Goal: Transaction & Acquisition: Purchase product/service

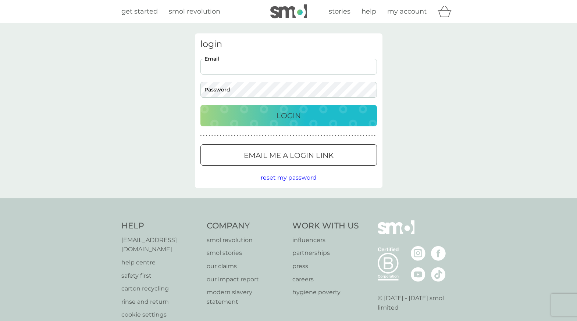
type input "[EMAIL_ADDRESS][DOMAIN_NAME]"
click at [288, 115] on button "Login" at bounding box center [288, 115] width 176 height 21
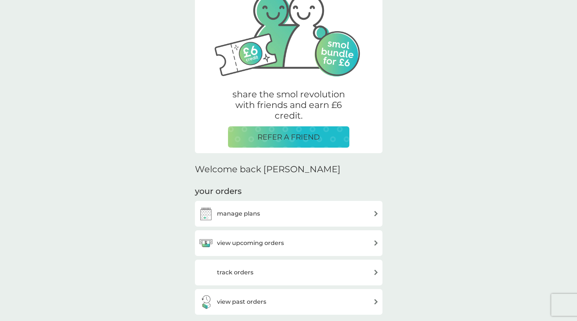
scroll to position [65, 0]
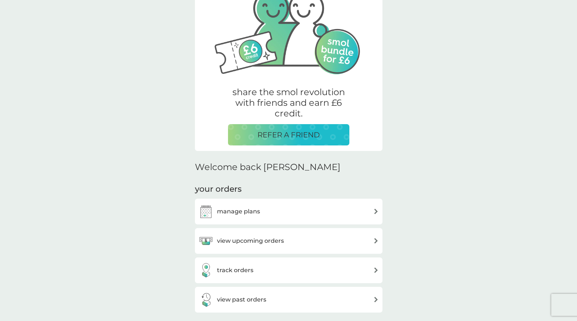
click at [235, 211] on h3 "manage plans" at bounding box center [238, 212] width 43 height 10
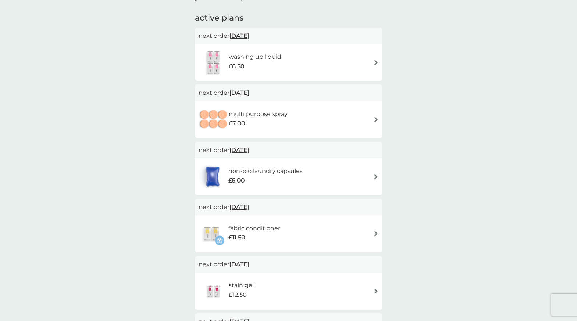
scroll to position [43, 0]
click at [368, 69] on div "washing up liquid £8.50" at bounding box center [289, 62] width 180 height 26
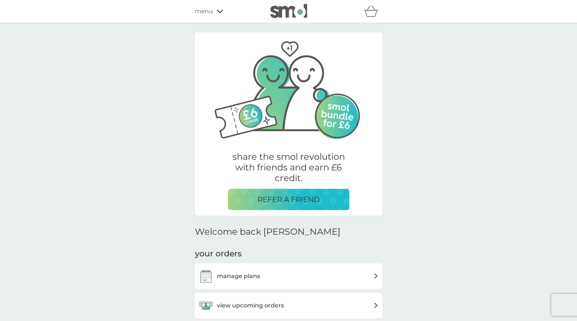
click at [218, 13] on icon at bounding box center [220, 11] width 7 height 4
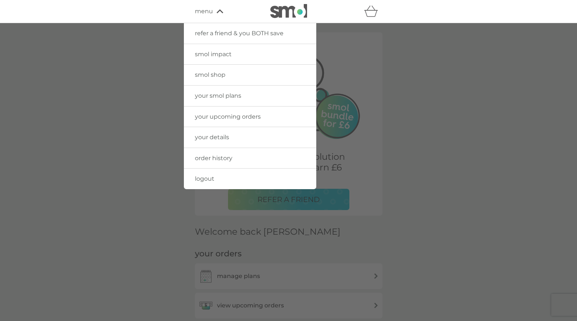
click at [217, 73] on span "smol shop" at bounding box center [210, 74] width 31 height 7
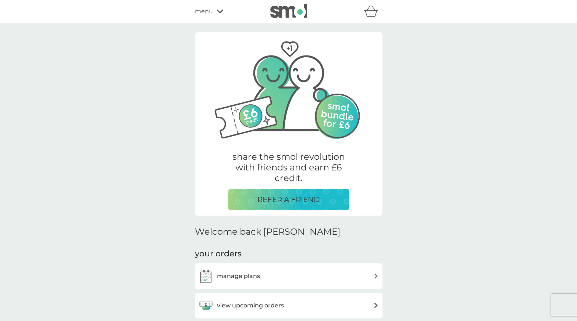
click at [213, 10] on div "menu" at bounding box center [226, 12] width 63 height 10
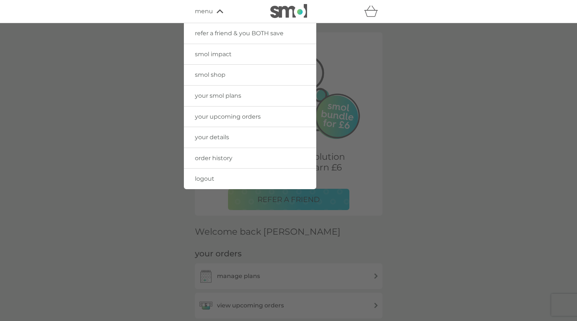
click at [219, 74] on span "smol shop" at bounding box center [210, 74] width 31 height 7
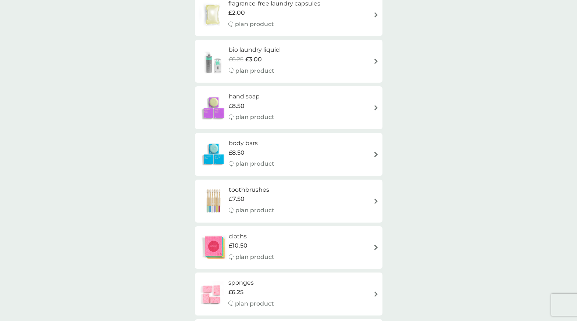
scroll to position [449, 0]
click at [371, 102] on div "hand soap £8.50 plan product" at bounding box center [289, 107] width 180 height 32
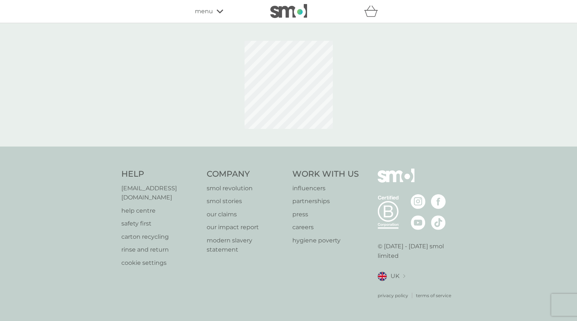
select select "91"
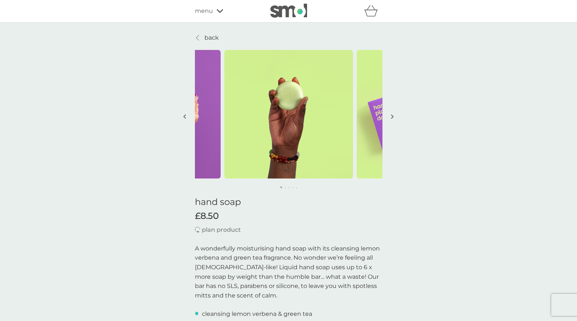
scroll to position [1, 0]
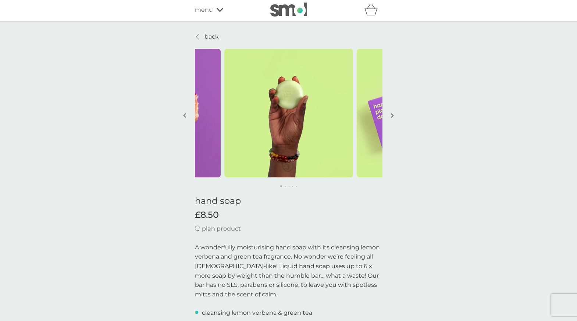
click at [392, 114] on img "button" at bounding box center [392, 116] width 3 height 6
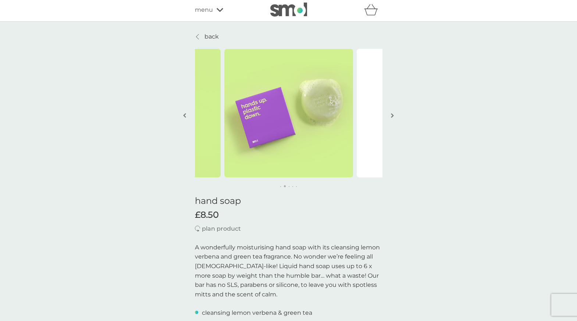
click at [392, 114] on img "button" at bounding box center [392, 116] width 3 height 6
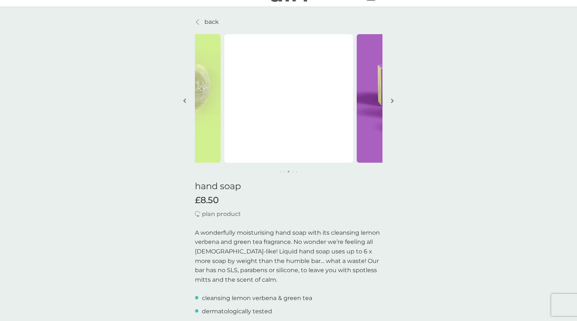
scroll to position [7, 0]
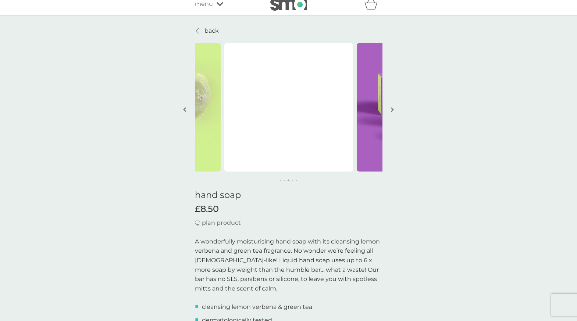
click at [393, 108] on img "button" at bounding box center [392, 110] width 3 height 6
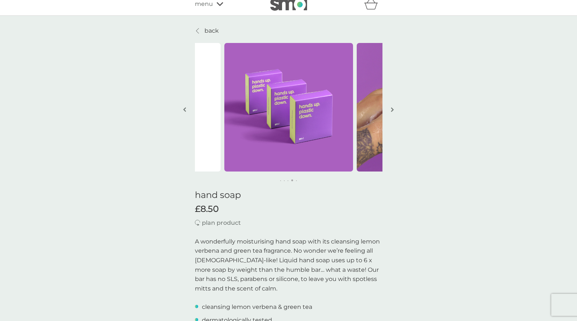
click at [393, 108] on img "button" at bounding box center [392, 110] width 3 height 6
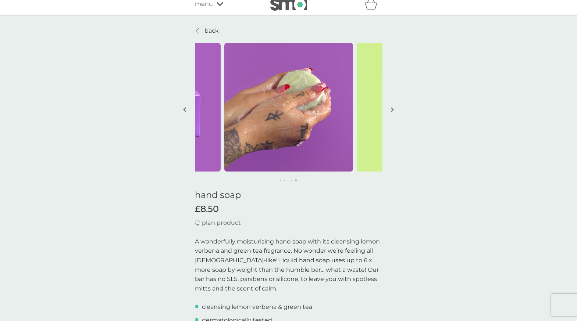
click at [393, 108] on img "button" at bounding box center [392, 110] width 3 height 6
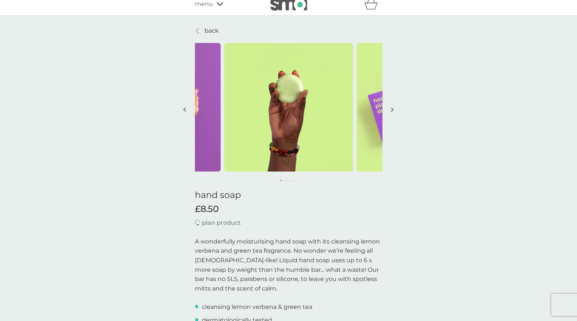
click at [393, 108] on img "button" at bounding box center [392, 110] width 3 height 6
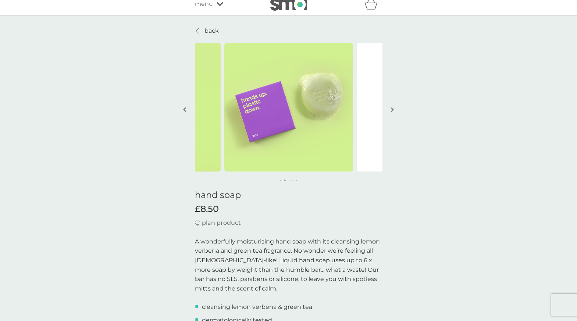
click at [393, 108] on img "button" at bounding box center [392, 110] width 3 height 6
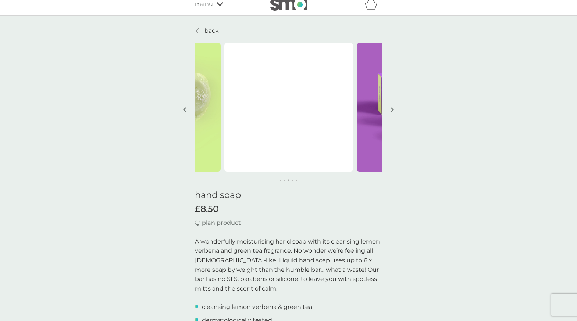
click at [393, 108] on img "button" at bounding box center [392, 110] width 3 height 6
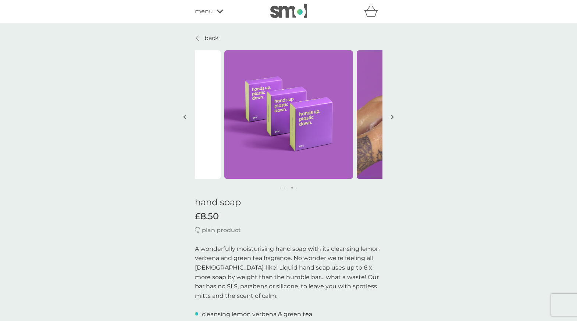
scroll to position [0, 0]
click at [393, 117] on img "button" at bounding box center [392, 117] width 3 height 6
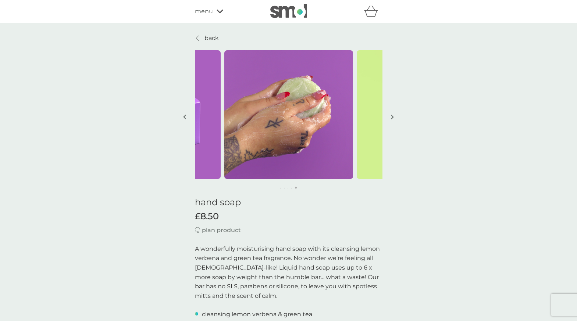
click at [393, 117] on img "button" at bounding box center [392, 117] width 3 height 6
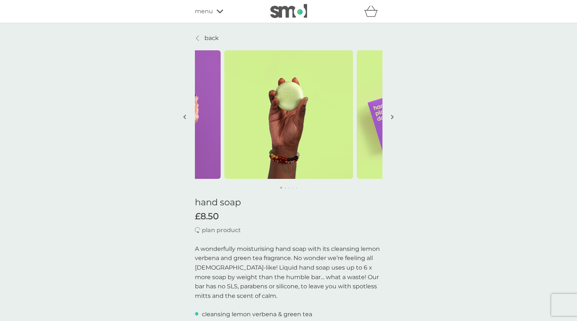
click at [206, 39] on p "back" at bounding box center [211, 38] width 14 height 10
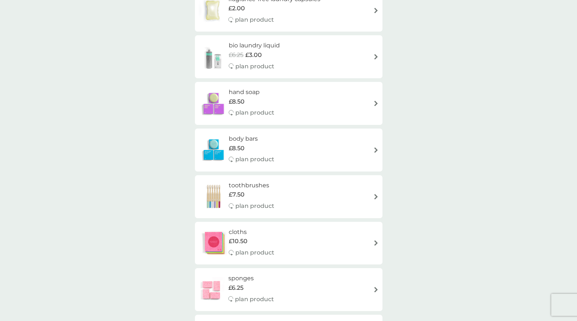
scroll to position [455, 0]
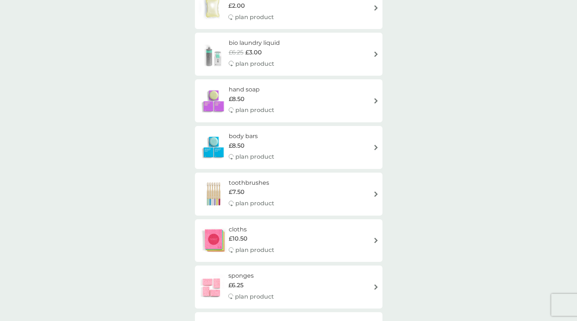
click at [375, 145] on img at bounding box center [376, 148] width 6 height 6
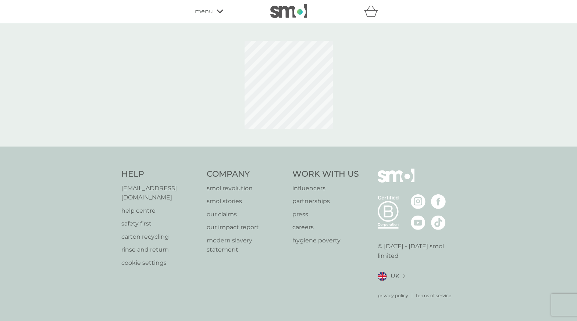
select select "91"
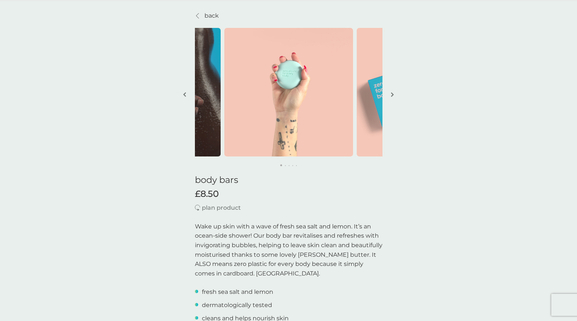
scroll to position [5, 0]
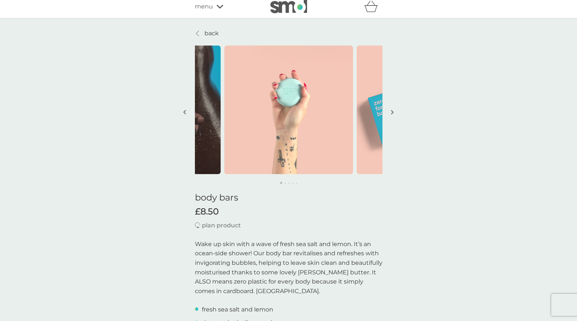
click at [393, 109] on button "button" at bounding box center [393, 112] width 6 height 37
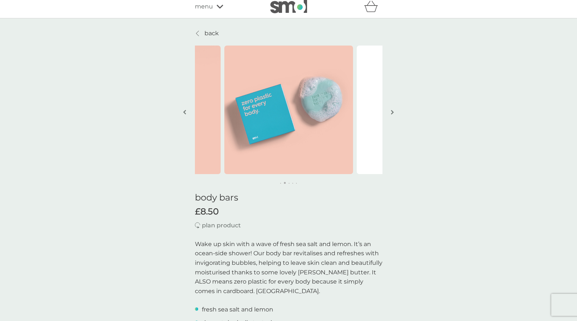
click at [393, 109] on button "button" at bounding box center [393, 112] width 6 height 37
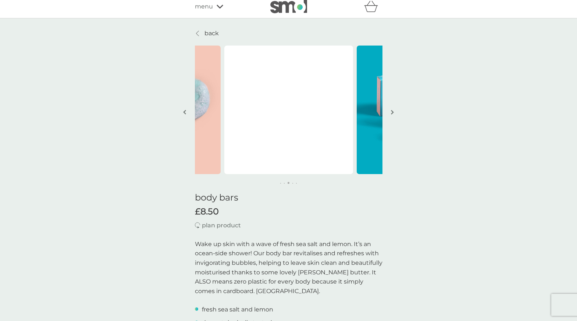
click at [393, 109] on button "button" at bounding box center [393, 112] width 6 height 37
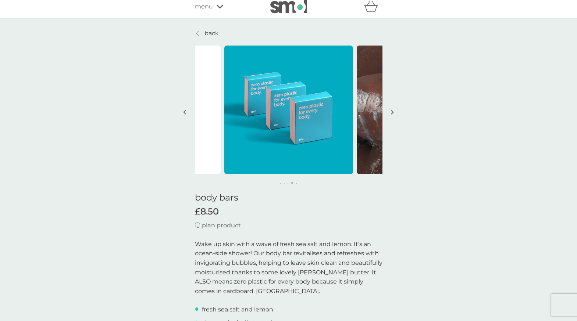
click at [393, 109] on button "button" at bounding box center [393, 112] width 6 height 37
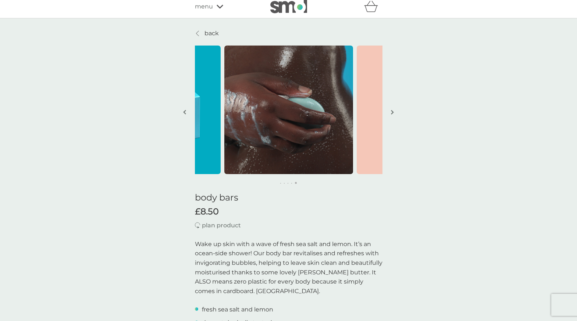
click at [393, 109] on button "button" at bounding box center [393, 112] width 6 height 37
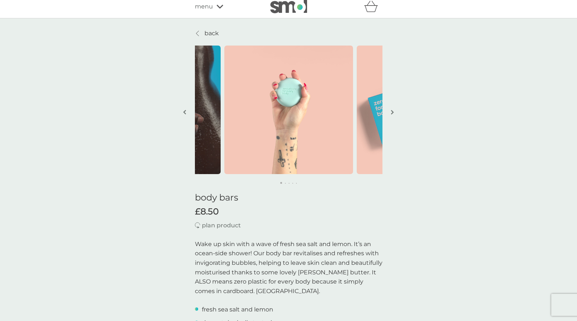
click at [393, 109] on button "button" at bounding box center [393, 112] width 6 height 37
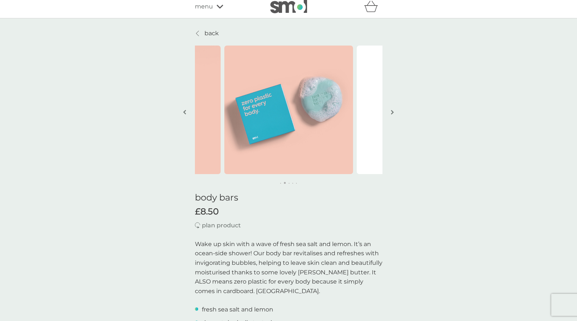
click at [393, 109] on button "button" at bounding box center [393, 112] width 6 height 37
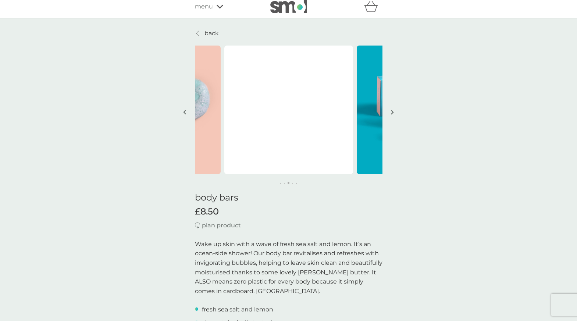
click at [393, 109] on button "button" at bounding box center [393, 112] width 6 height 37
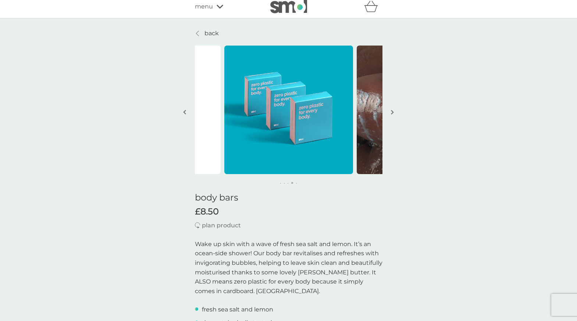
click at [393, 109] on button "button" at bounding box center [393, 112] width 6 height 37
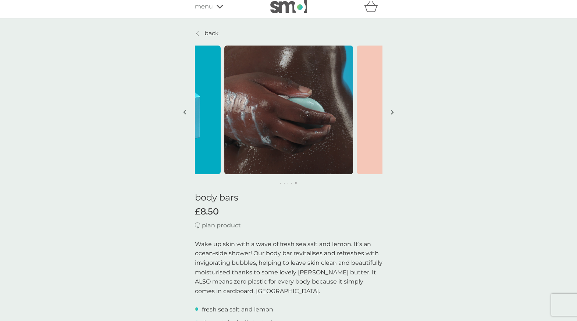
click at [393, 109] on button "button" at bounding box center [393, 112] width 6 height 37
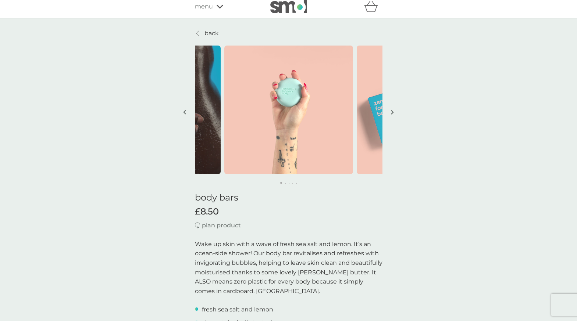
click at [393, 109] on button "button" at bounding box center [393, 112] width 6 height 37
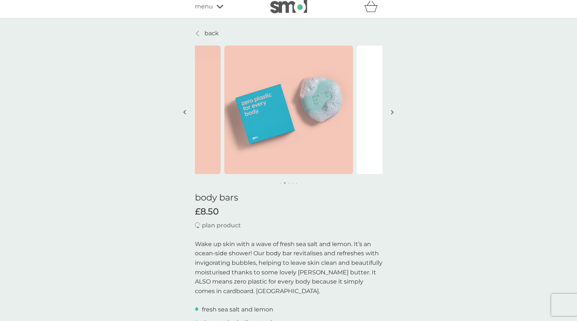
click at [393, 109] on button "button" at bounding box center [393, 112] width 6 height 37
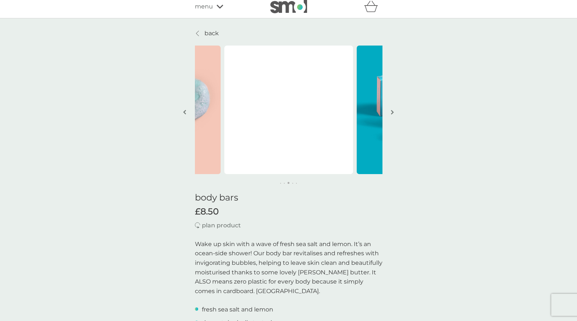
click at [213, 32] on p "back" at bounding box center [211, 34] width 14 height 10
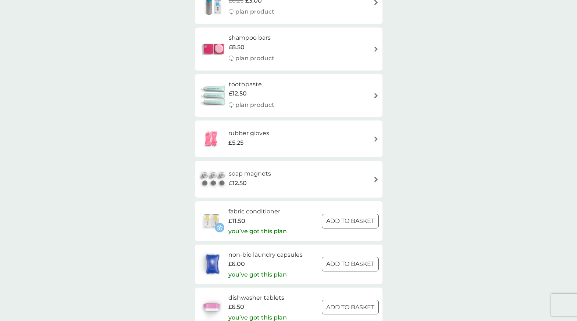
scroll to position [828, 0]
click at [323, 168] on div "soap magnets £12.50" at bounding box center [289, 178] width 180 height 26
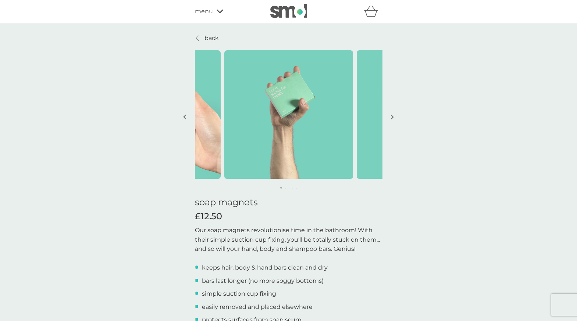
click at [391, 117] on img "button" at bounding box center [392, 117] width 3 height 6
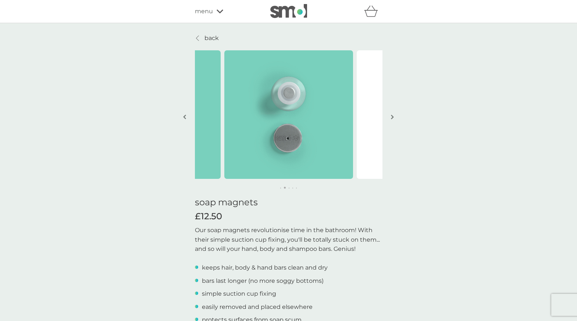
click at [391, 117] on img "button" at bounding box center [392, 117] width 3 height 6
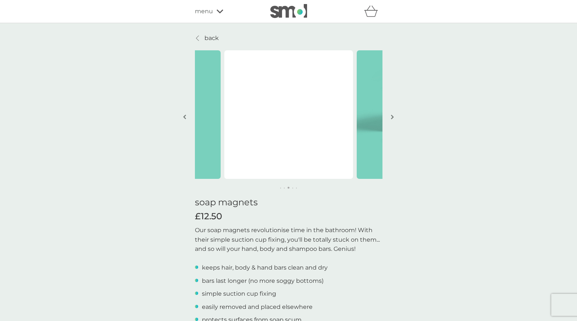
click at [183, 116] on img "button" at bounding box center [184, 117] width 3 height 6
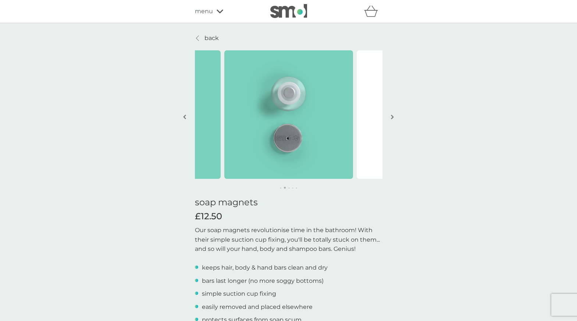
click at [395, 115] on button "button" at bounding box center [393, 117] width 6 height 37
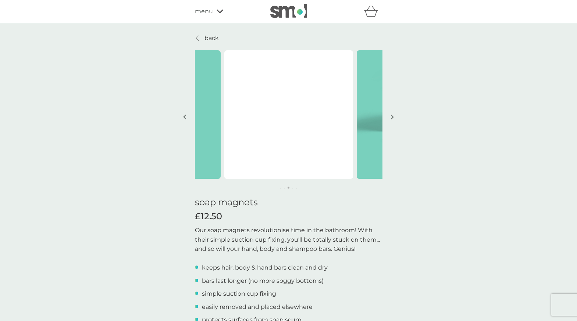
click at [394, 114] on button "button" at bounding box center [393, 117] width 6 height 37
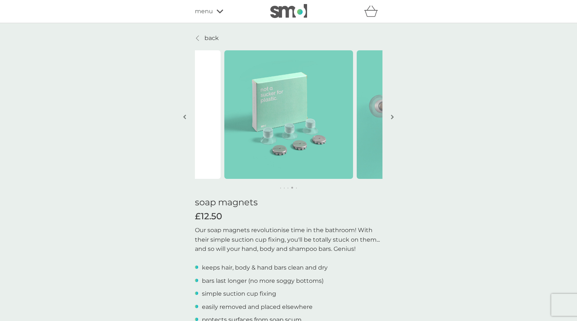
click at [394, 114] on button "button" at bounding box center [393, 117] width 6 height 37
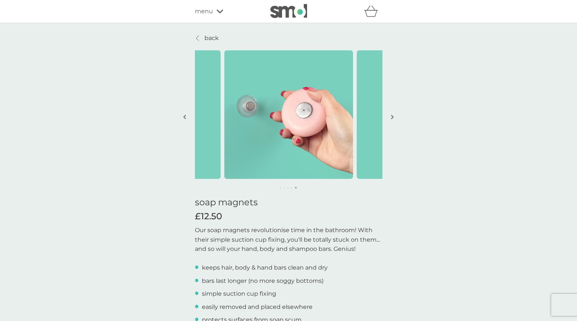
click at [394, 114] on button "button" at bounding box center [393, 117] width 6 height 37
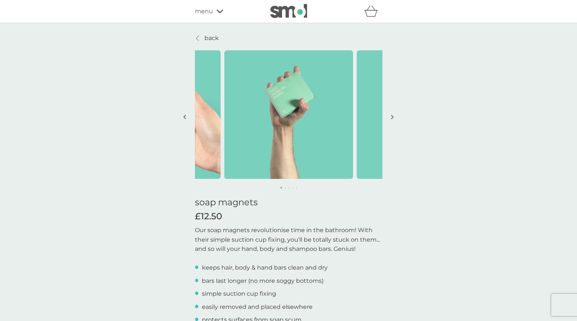
click at [207, 35] on p "back" at bounding box center [211, 38] width 14 height 10
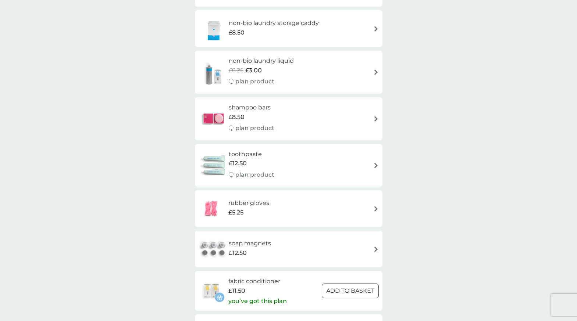
scroll to position [754, 0]
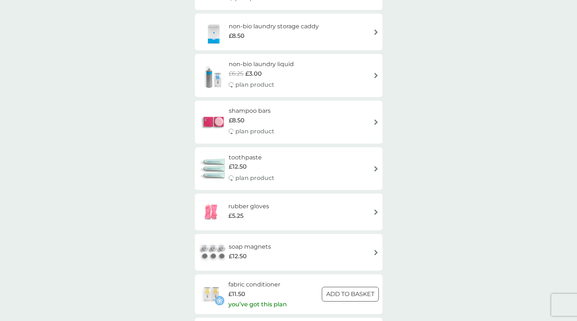
click at [374, 109] on div "shampoo bars £8.50 plan product" at bounding box center [289, 122] width 180 height 32
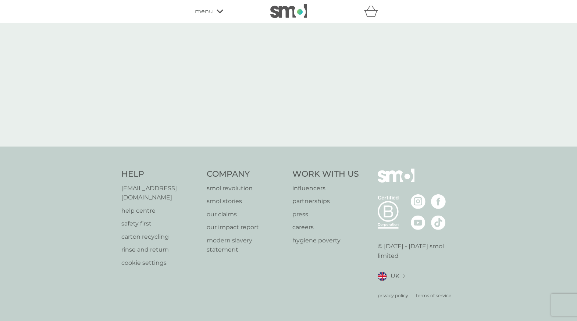
select select "63"
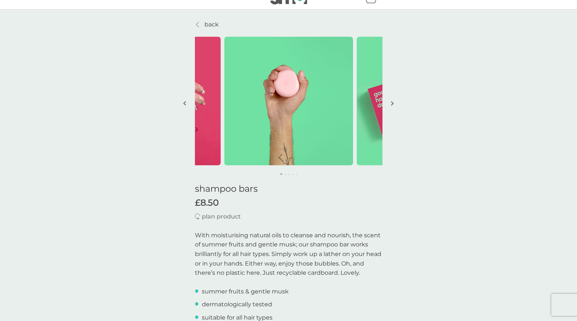
scroll to position [12, 0]
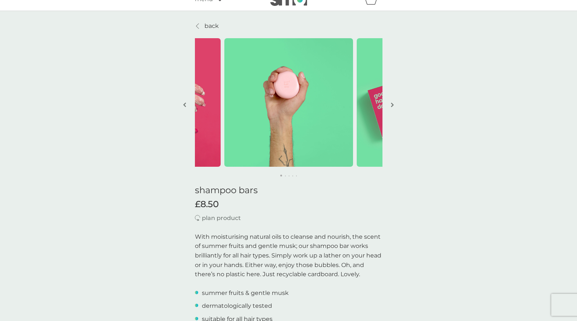
click at [393, 102] on img "button" at bounding box center [392, 105] width 3 height 6
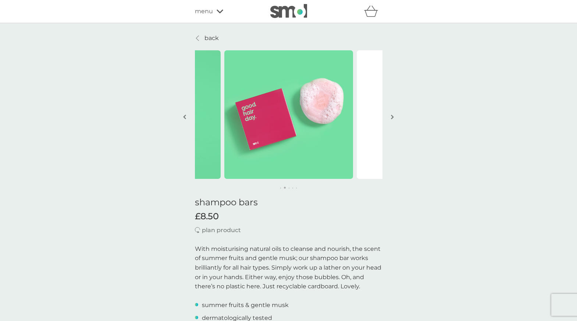
scroll to position [0, 0]
click at [204, 38] on p "back" at bounding box center [211, 38] width 14 height 10
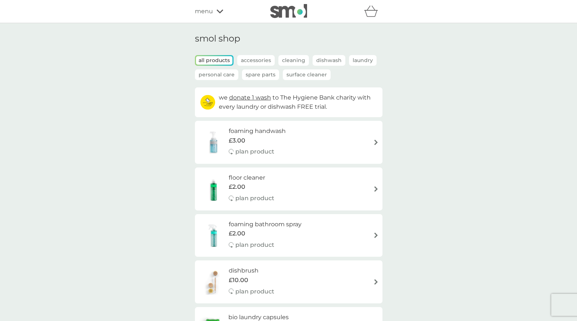
click at [330, 61] on p "Dishwash" at bounding box center [329, 60] width 33 height 11
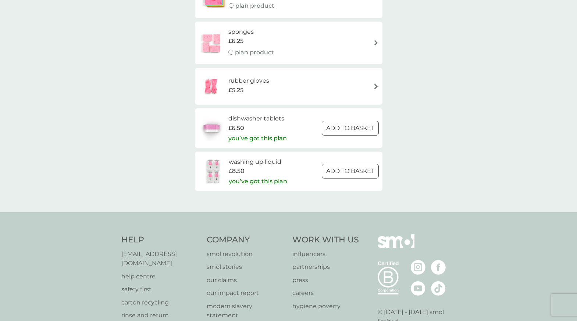
scroll to position [229, 0]
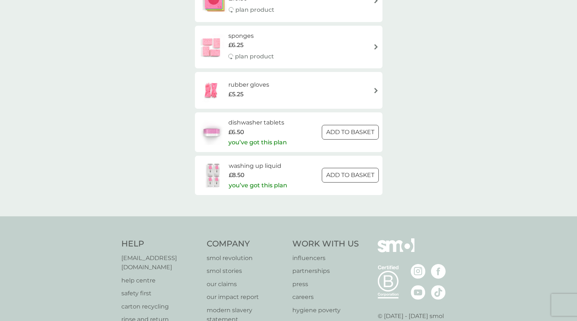
click at [275, 142] on p "you’ve got this plan" at bounding box center [257, 143] width 58 height 10
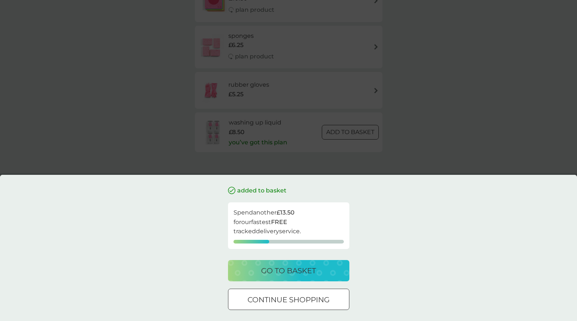
click at [433, 147] on div "added to basket Spend another £13.50 for our fastest FREE tracked delivery serv…" at bounding box center [288, 160] width 577 height 321
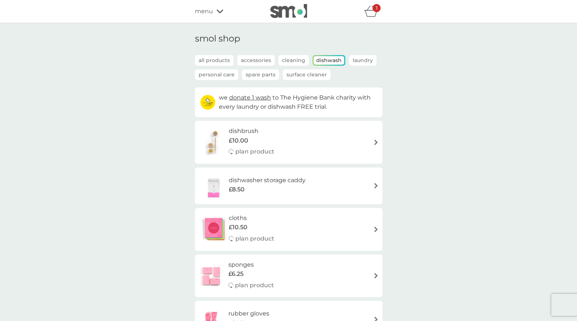
scroll to position [0, 0]
click at [218, 11] on icon at bounding box center [220, 12] width 7 height 4
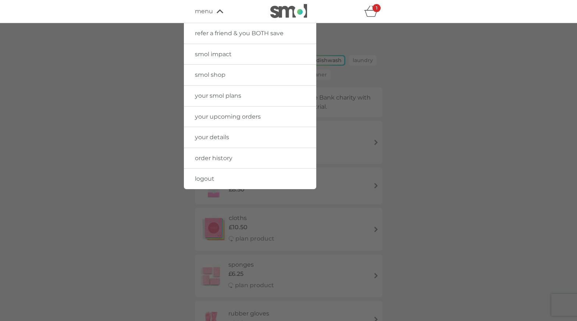
click at [217, 138] on span "your details" at bounding box center [212, 137] width 34 height 7
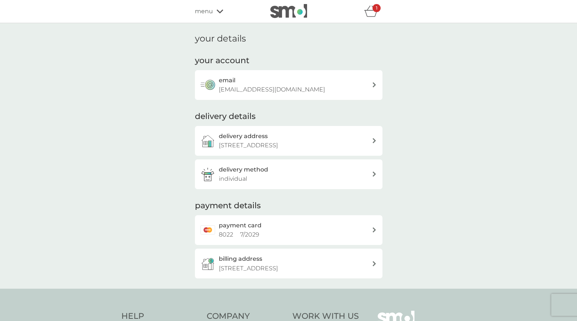
click at [311, 184] on div "delivery method individual" at bounding box center [289, 175] width 188 height 30
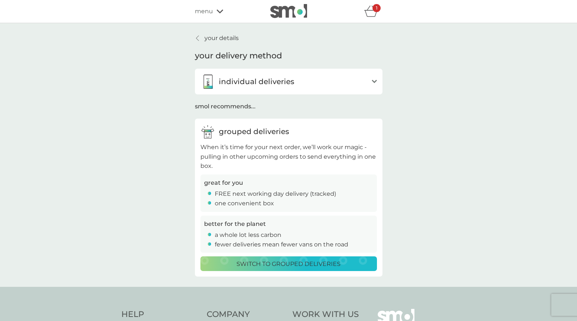
click at [368, 25] on div "your details your delivery method individual deliveries open Whenever you’re du…" at bounding box center [288, 155] width 577 height 264
click at [373, 13] on icon "basket" at bounding box center [371, 11] width 14 height 11
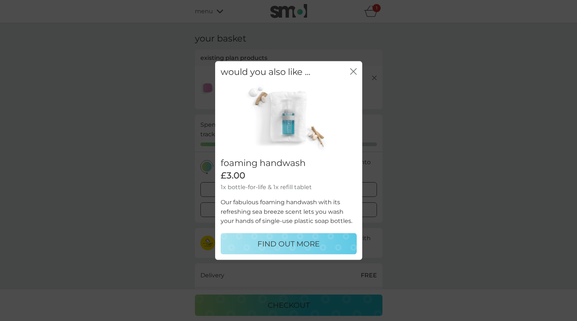
click at [352, 69] on icon "close" at bounding box center [353, 71] width 7 height 7
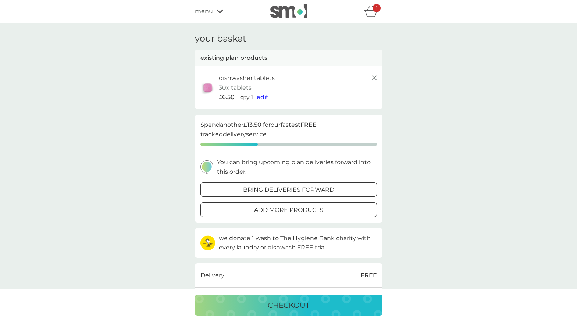
click at [374, 77] on line at bounding box center [374, 78] width 4 height 4
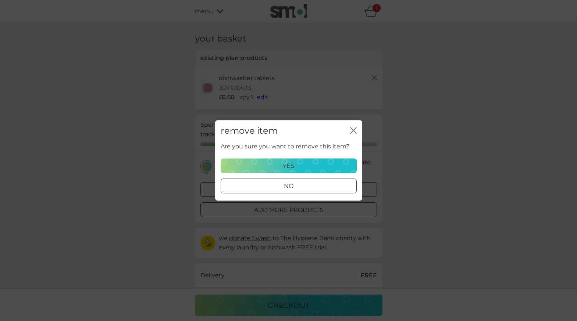
click at [295, 163] on div "yes" at bounding box center [288, 166] width 126 height 10
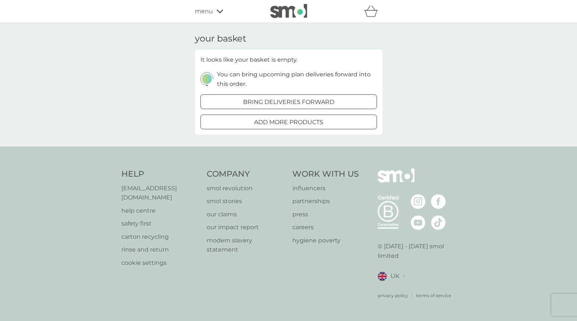
click at [203, 10] on span "menu" at bounding box center [204, 12] width 18 height 10
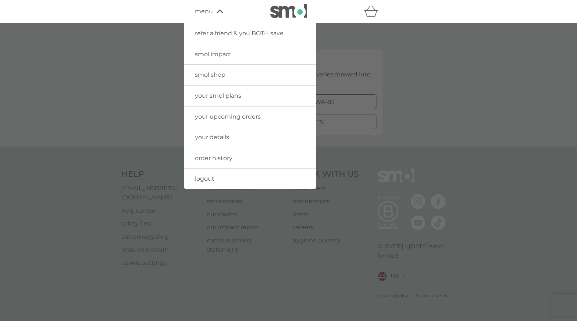
click at [461, 71] on div at bounding box center [288, 183] width 577 height 321
